Goal: Task Accomplishment & Management: Complete application form

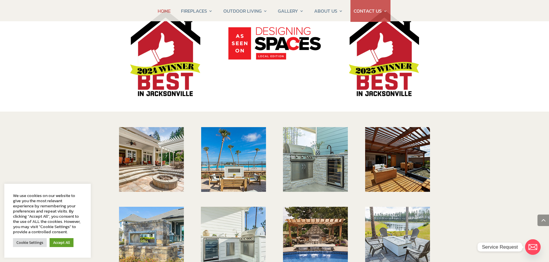
scroll to position [778, 0]
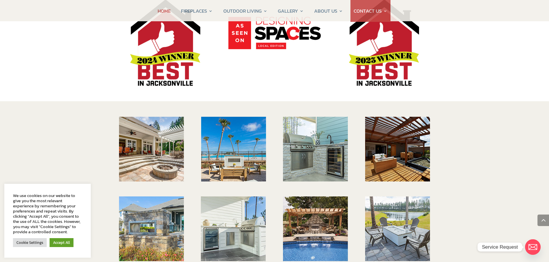
click at [150, 118] on img at bounding box center [151, 149] width 65 height 65
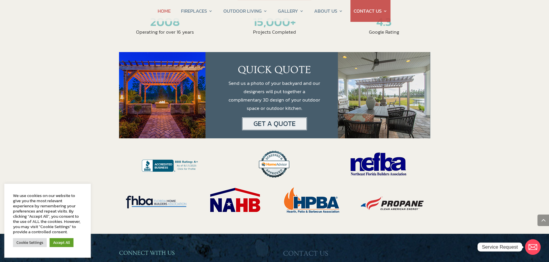
scroll to position [1037, 0]
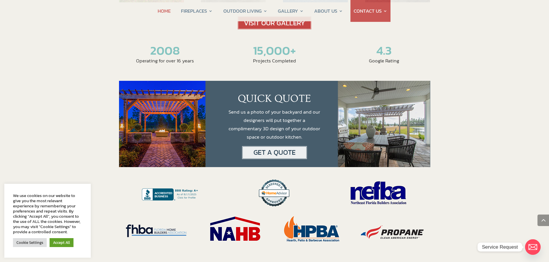
click at [271, 146] on img at bounding box center [274, 152] width 65 height 13
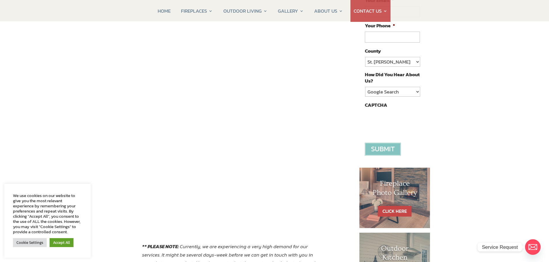
scroll to position [144, 0]
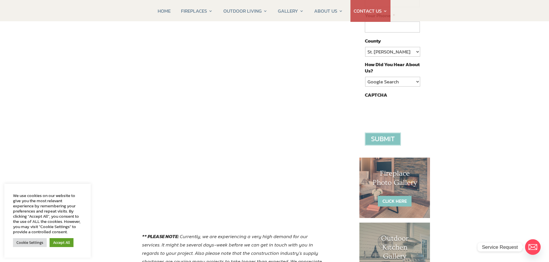
click at [397, 200] on link "CLICK HERE" at bounding box center [395, 201] width 34 height 11
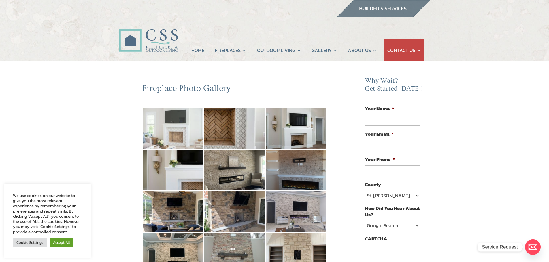
click at [171, 126] on img at bounding box center [173, 129] width 60 height 40
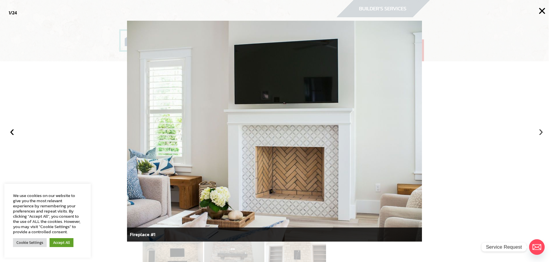
click at [541, 132] on button "›" at bounding box center [541, 131] width 13 height 13
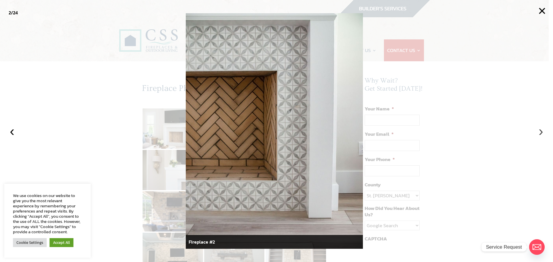
click at [541, 131] on button "›" at bounding box center [541, 131] width 13 height 13
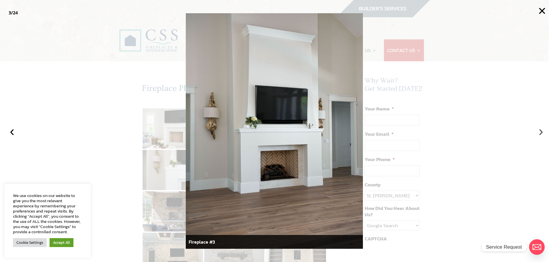
click at [542, 132] on button "›" at bounding box center [541, 131] width 13 height 13
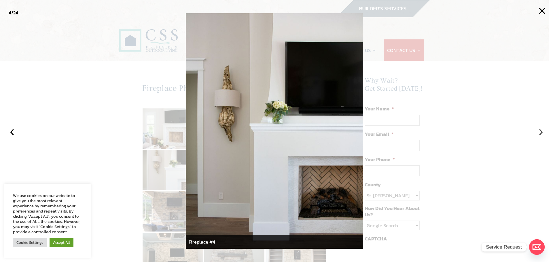
click at [542, 132] on button "›" at bounding box center [541, 131] width 13 height 13
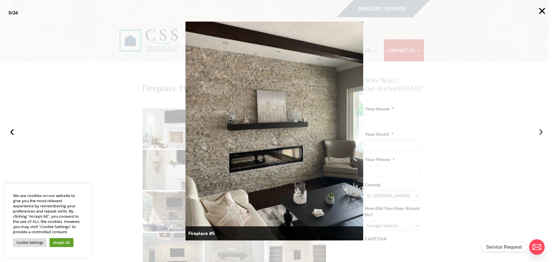
click at [542, 132] on button "›" at bounding box center [541, 131] width 13 height 13
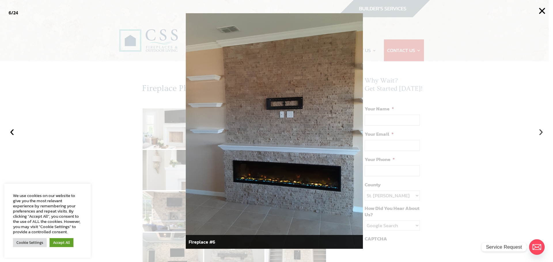
click at [542, 132] on button "›" at bounding box center [541, 131] width 13 height 13
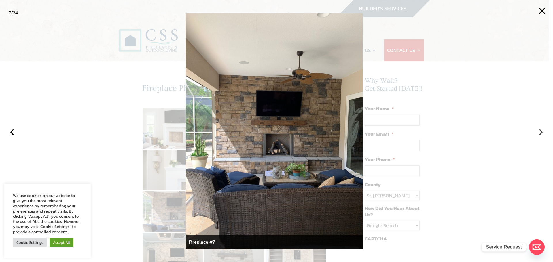
click at [542, 132] on button "›" at bounding box center [541, 131] width 13 height 13
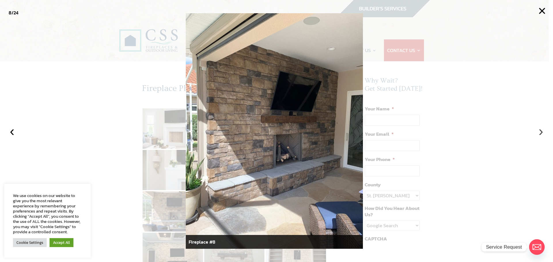
click at [542, 132] on button "›" at bounding box center [541, 131] width 13 height 13
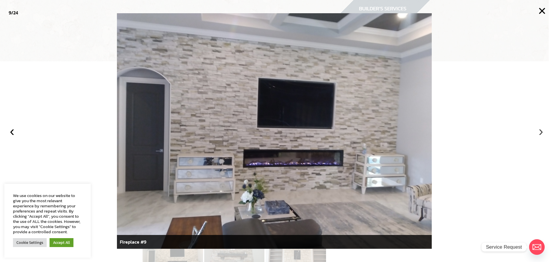
click at [541, 132] on button "›" at bounding box center [541, 131] width 13 height 13
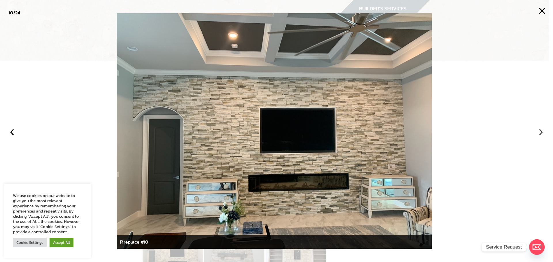
click at [542, 133] on button "›" at bounding box center [541, 131] width 13 height 13
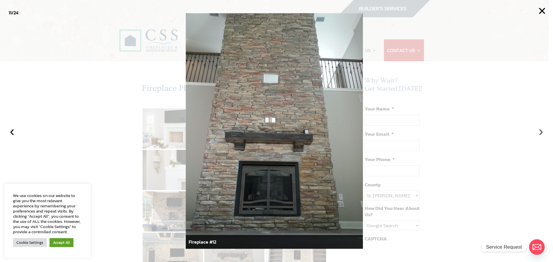
click at [542, 133] on button "›" at bounding box center [541, 131] width 13 height 13
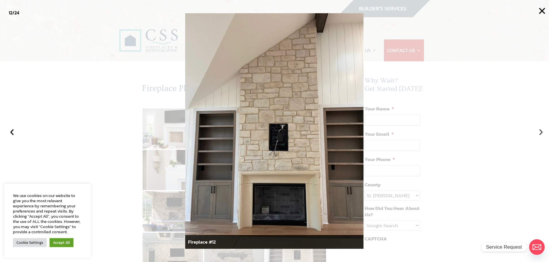
click at [543, 134] on button "›" at bounding box center [541, 131] width 13 height 13
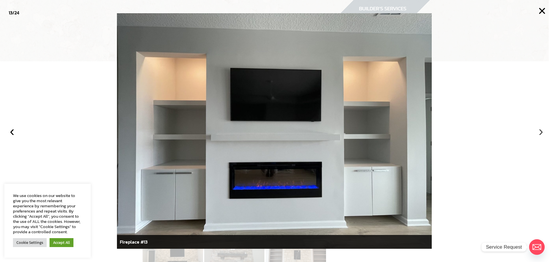
click at [543, 134] on button "›" at bounding box center [541, 131] width 13 height 13
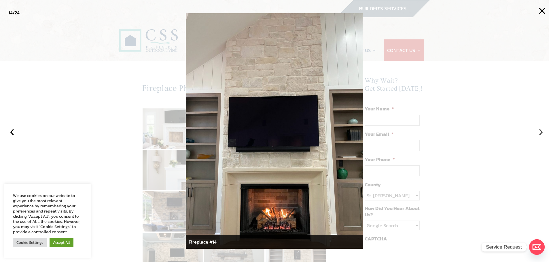
click at [542, 132] on button "›" at bounding box center [541, 131] width 13 height 13
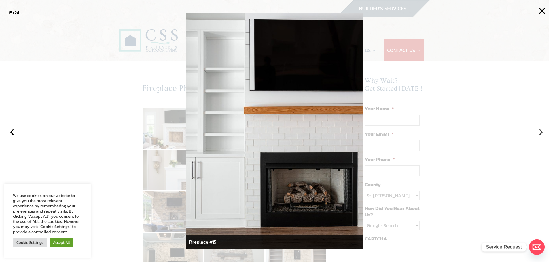
click at [542, 132] on button "›" at bounding box center [541, 131] width 13 height 13
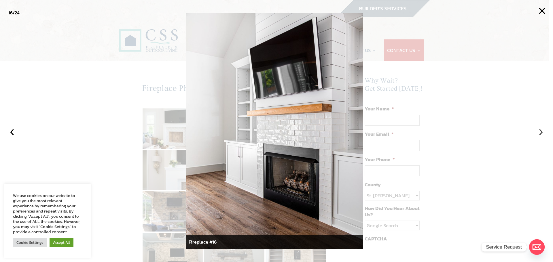
click at [542, 132] on button "›" at bounding box center [541, 131] width 13 height 13
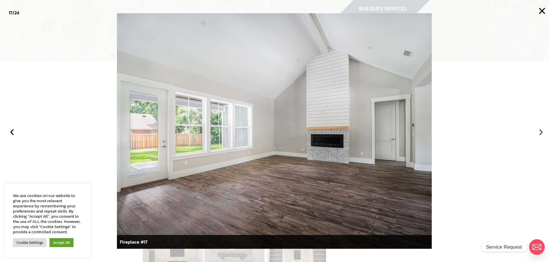
click at [541, 132] on button "›" at bounding box center [541, 131] width 13 height 13
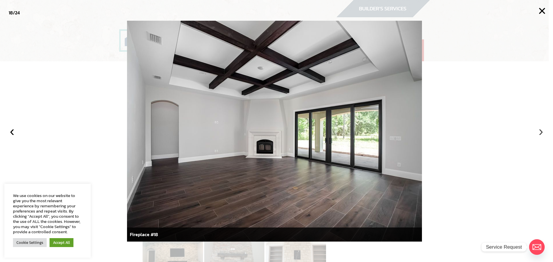
click at [541, 132] on button "›" at bounding box center [541, 131] width 13 height 13
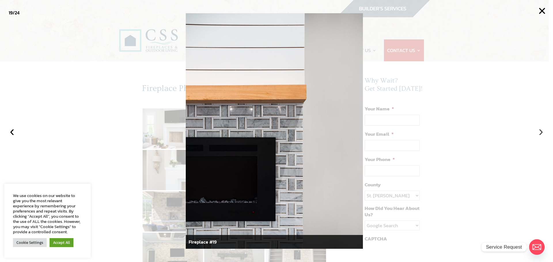
click at [541, 132] on button "›" at bounding box center [541, 131] width 13 height 13
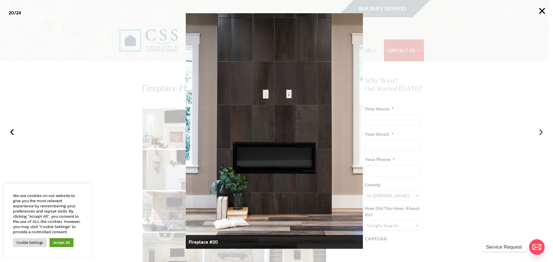
click at [541, 132] on button "›" at bounding box center [541, 131] width 13 height 13
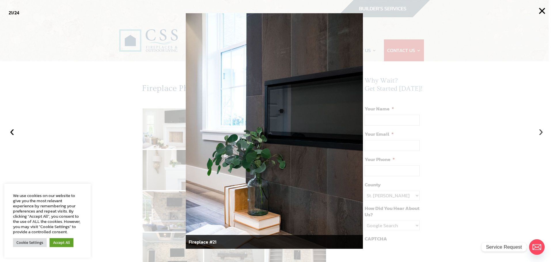
click at [541, 132] on button "›" at bounding box center [541, 131] width 13 height 13
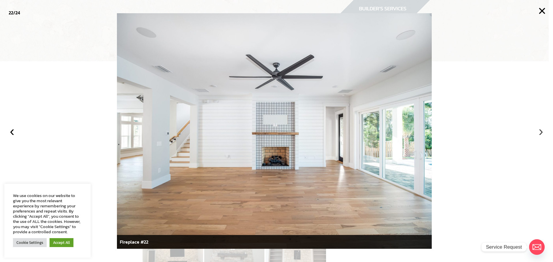
click at [541, 132] on button "›" at bounding box center [541, 131] width 13 height 13
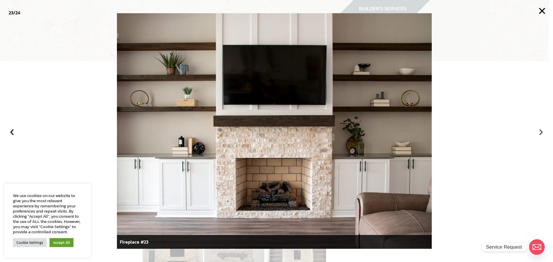
click at [541, 132] on button "›" at bounding box center [541, 131] width 13 height 13
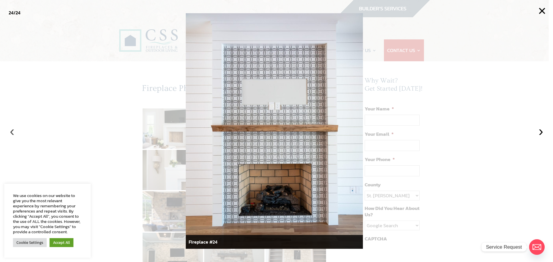
click at [12, 132] on button "‹" at bounding box center [12, 131] width 13 height 13
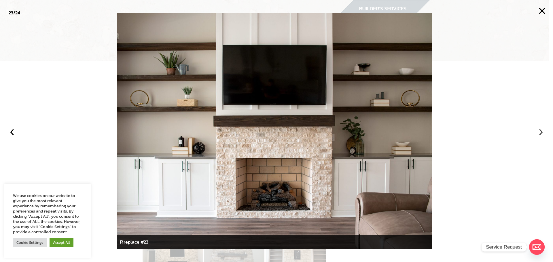
click at [542, 132] on button "›" at bounding box center [541, 131] width 13 height 13
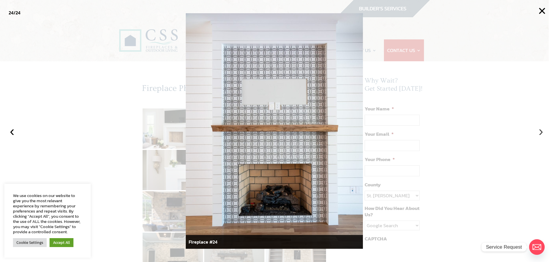
click at [542, 133] on button "›" at bounding box center [541, 131] width 13 height 13
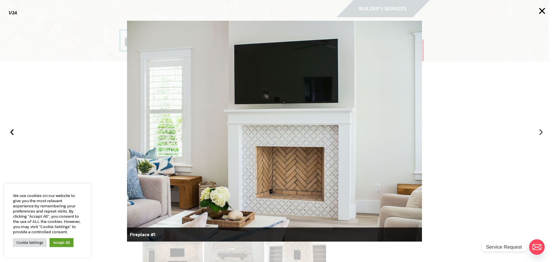
click at [542, 133] on button "›" at bounding box center [541, 131] width 13 height 13
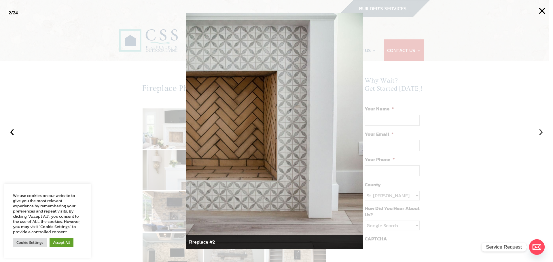
click at [541, 132] on button "›" at bounding box center [541, 131] width 13 height 13
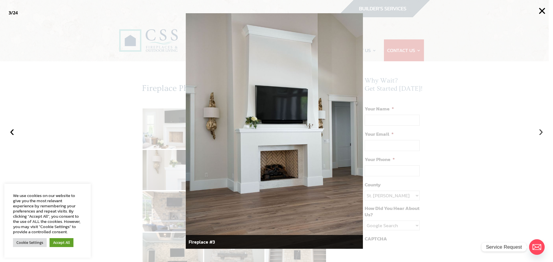
click at [541, 132] on button "›" at bounding box center [541, 131] width 13 height 13
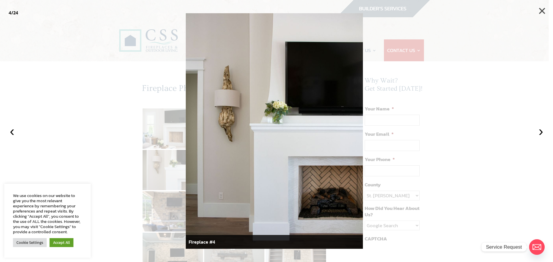
click at [544, 10] on button "×" at bounding box center [542, 11] width 13 height 13
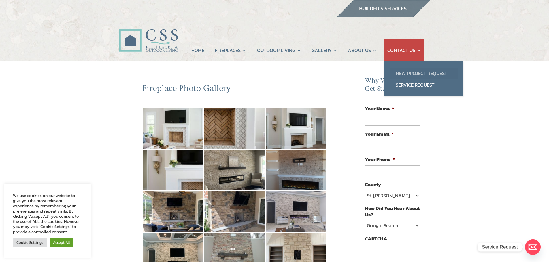
click at [411, 73] on link "New Project Request" at bounding box center [424, 74] width 68 height 12
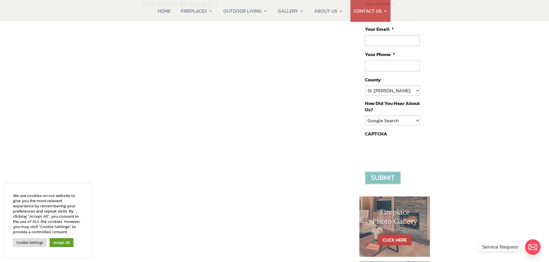
scroll to position [115, 0]
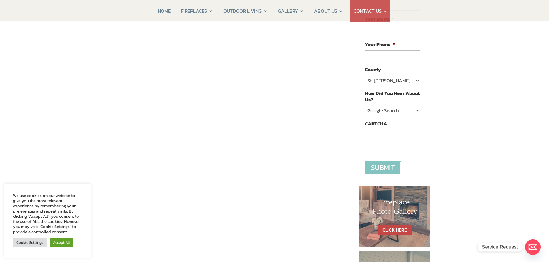
click at [120, 156] on div "Contact CSS Fireplaces & Outdoor Living (New company created by the owners of C…" at bounding box center [234, 146] width 231 height 357
click at [350, 148] on div "Contact CSS Fireplaces & Outdoor Living (New company created by the owners of C…" at bounding box center [234, 146] width 231 height 357
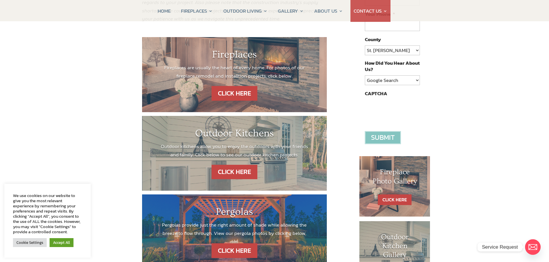
scroll to position [144, 0]
